Goal: Check status: Check status

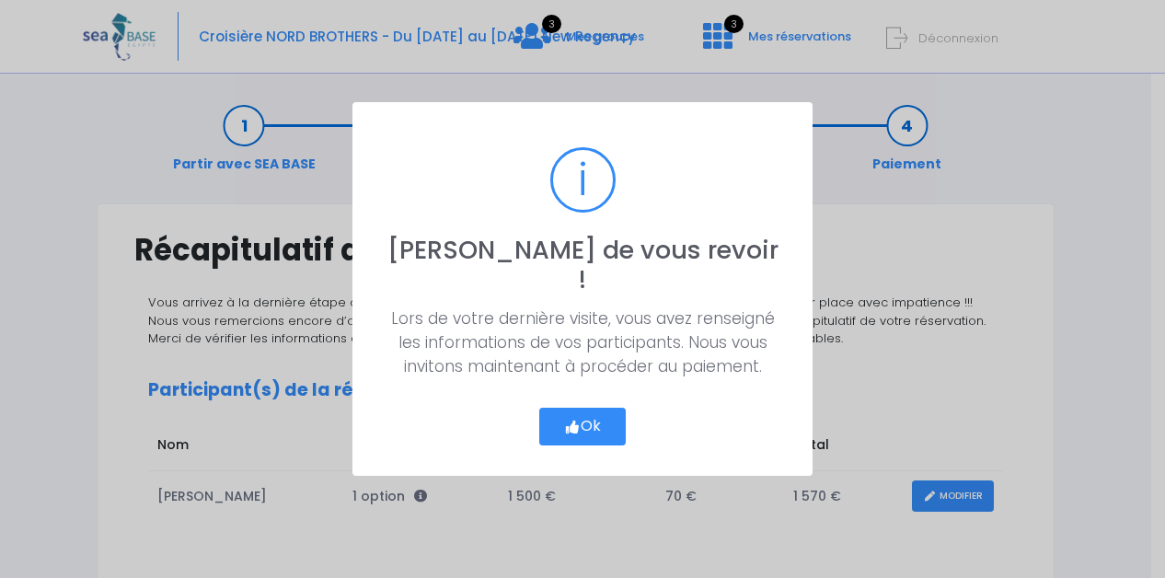
click at [585, 408] on button "Ok" at bounding box center [582, 427] width 87 height 39
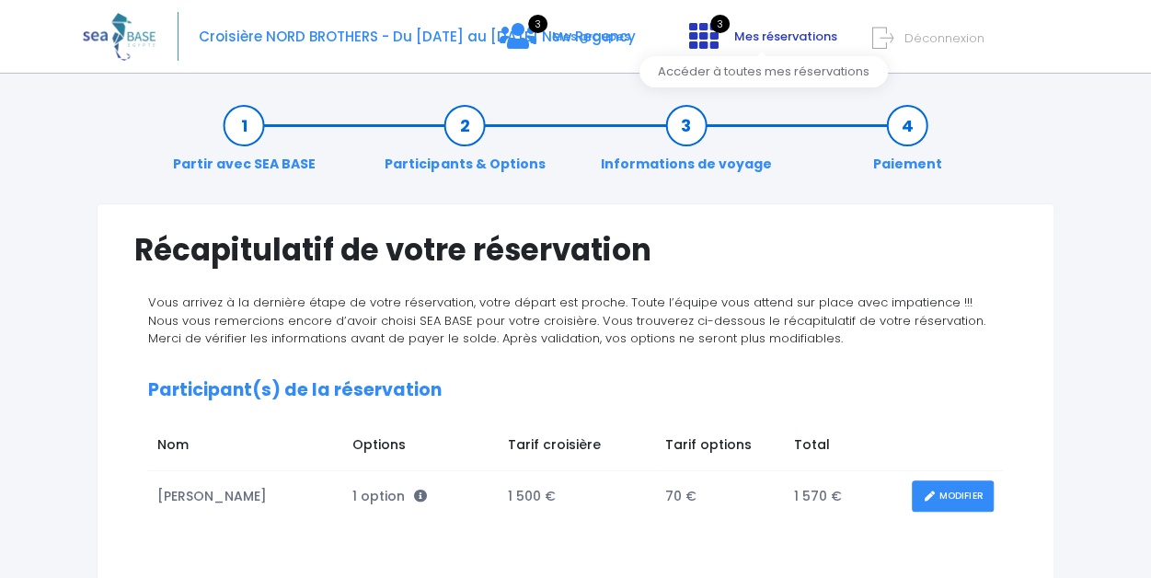
click at [769, 34] on span "Mes réservations" at bounding box center [785, 36] width 103 height 17
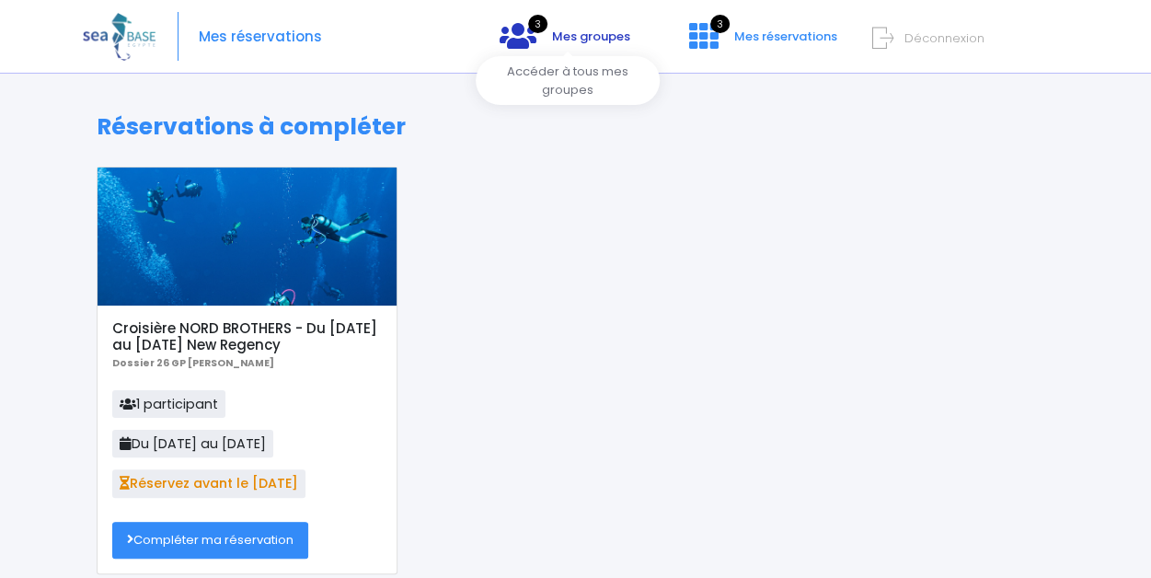
click at [579, 33] on span "Mes groupes" at bounding box center [591, 36] width 78 height 17
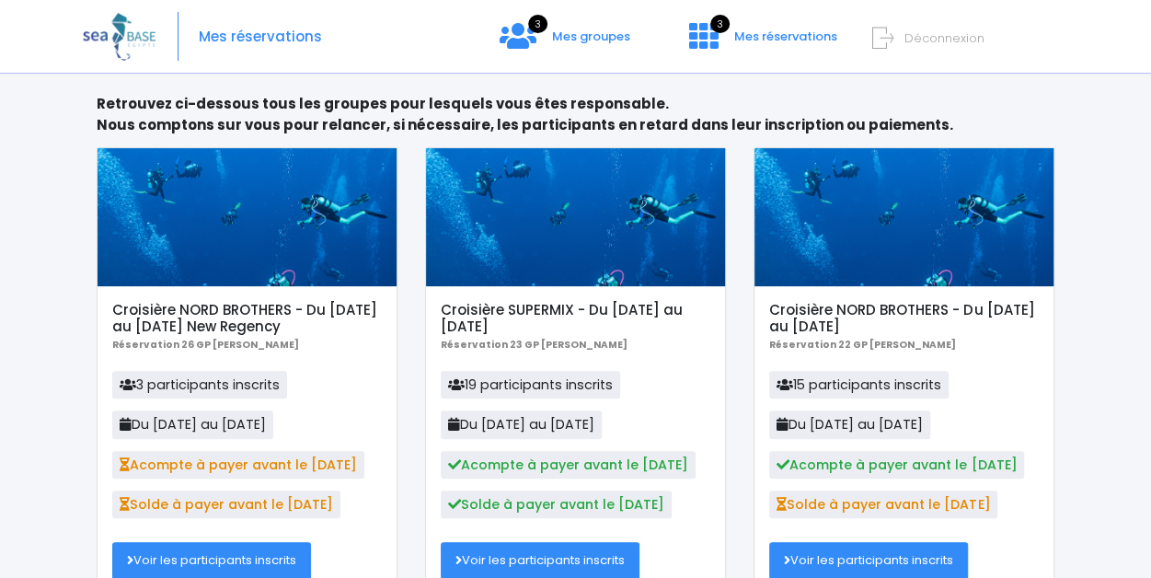
scroll to position [167, 0]
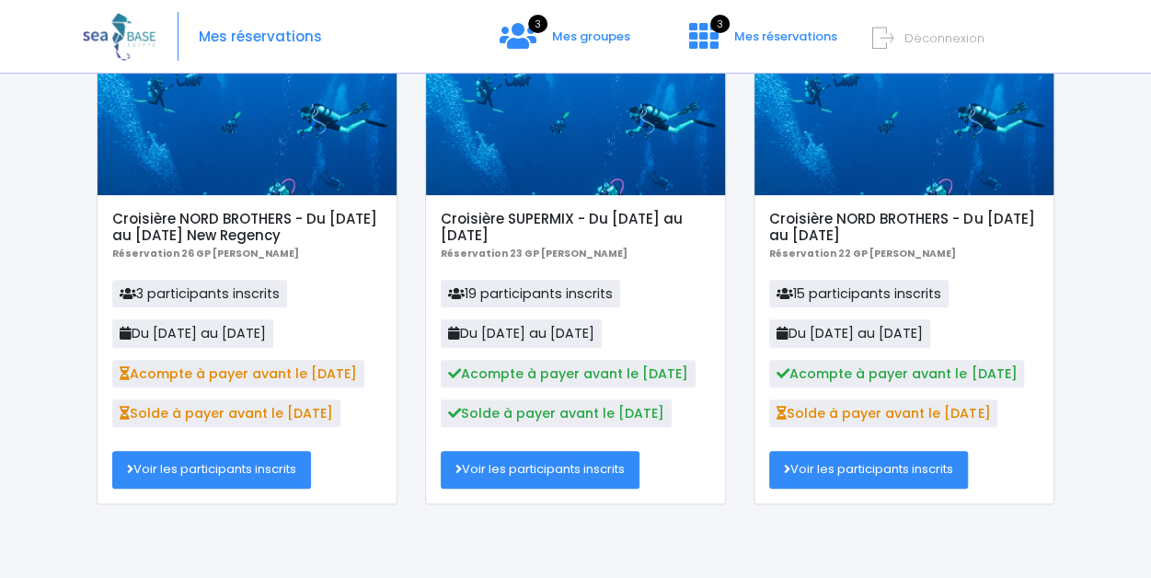
click at [249, 479] on link "Voir les participants inscrits" at bounding box center [211, 469] width 199 height 37
